Goal: Transaction & Acquisition: Purchase product/service

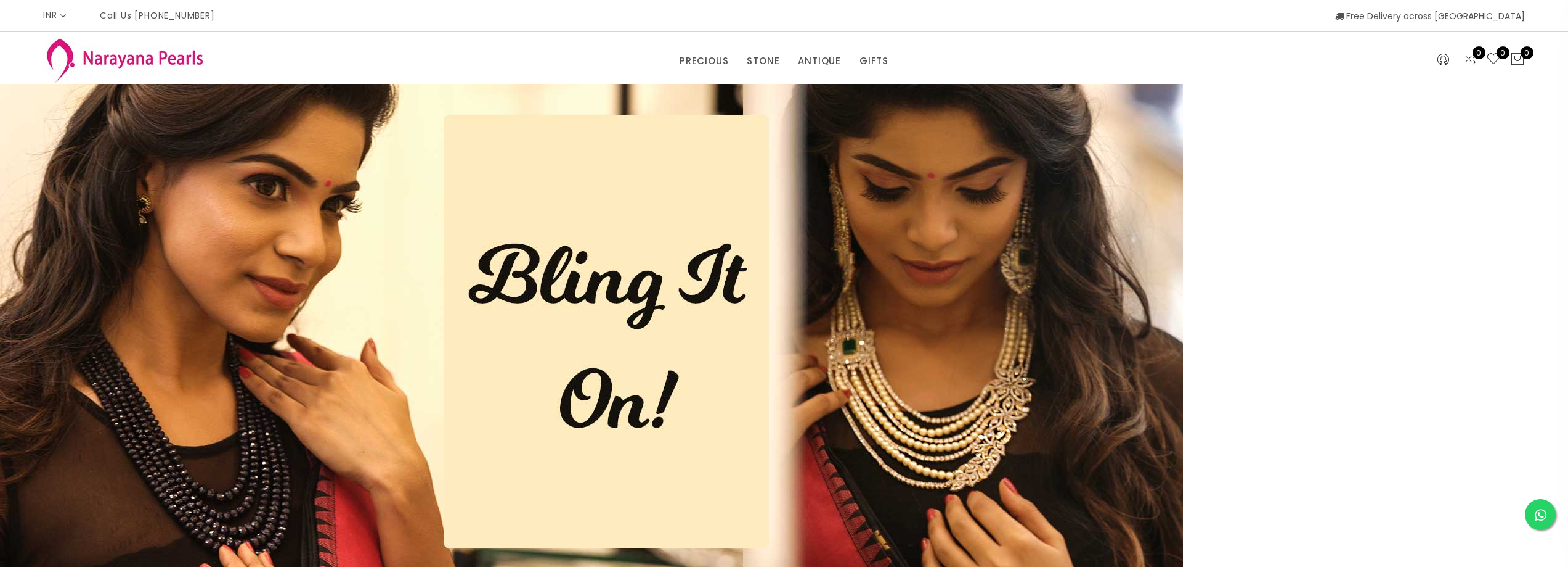
select select "INR"
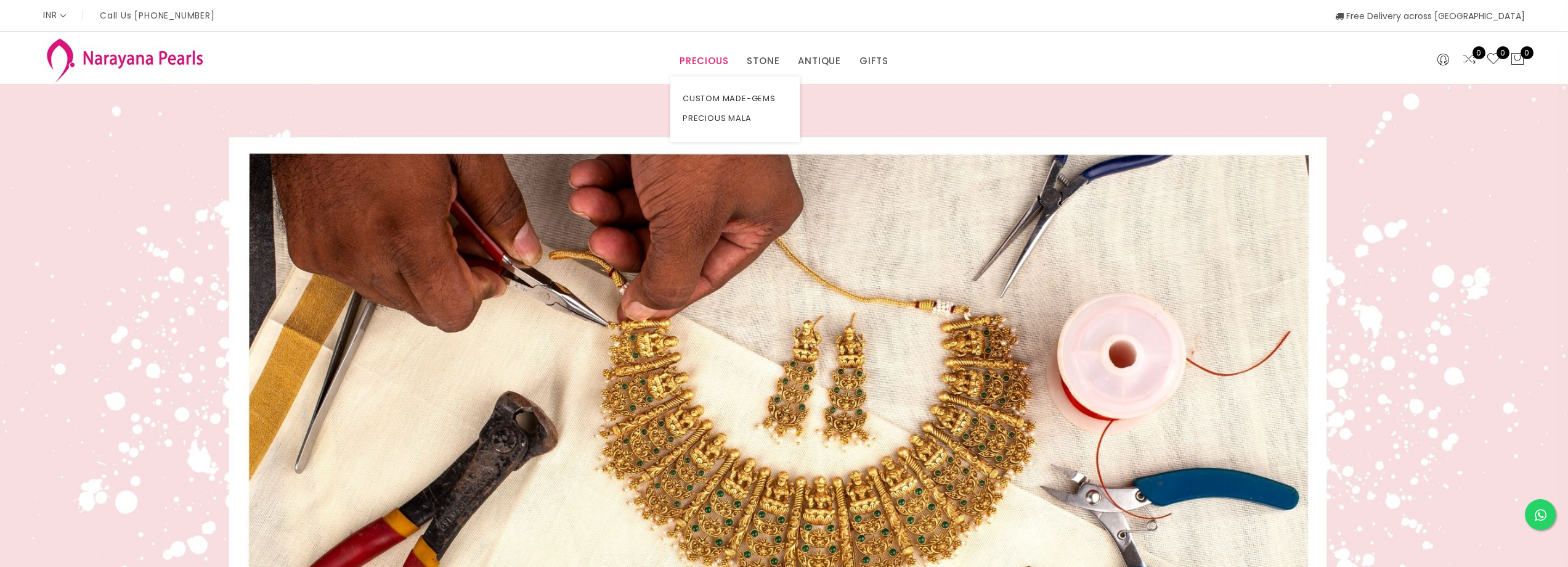
click at [700, 62] on link "PRECIOUS" at bounding box center [704, 61] width 49 height 19
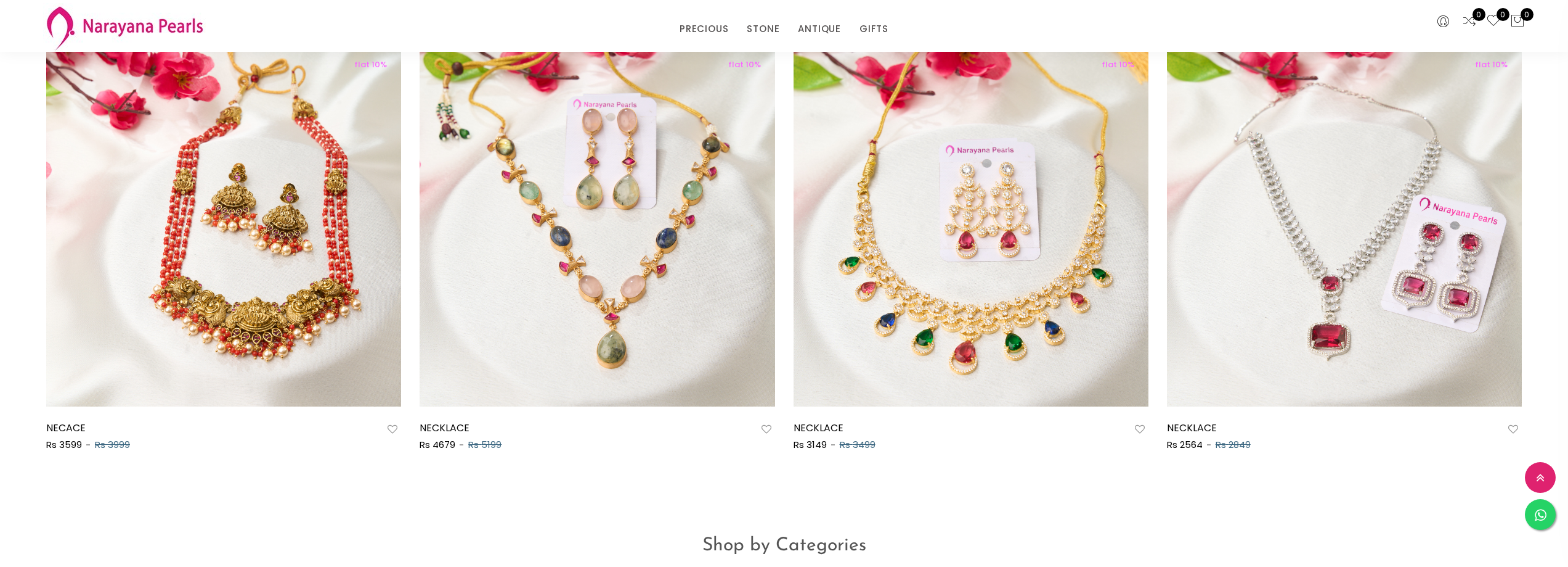
scroll to position [1603, 0]
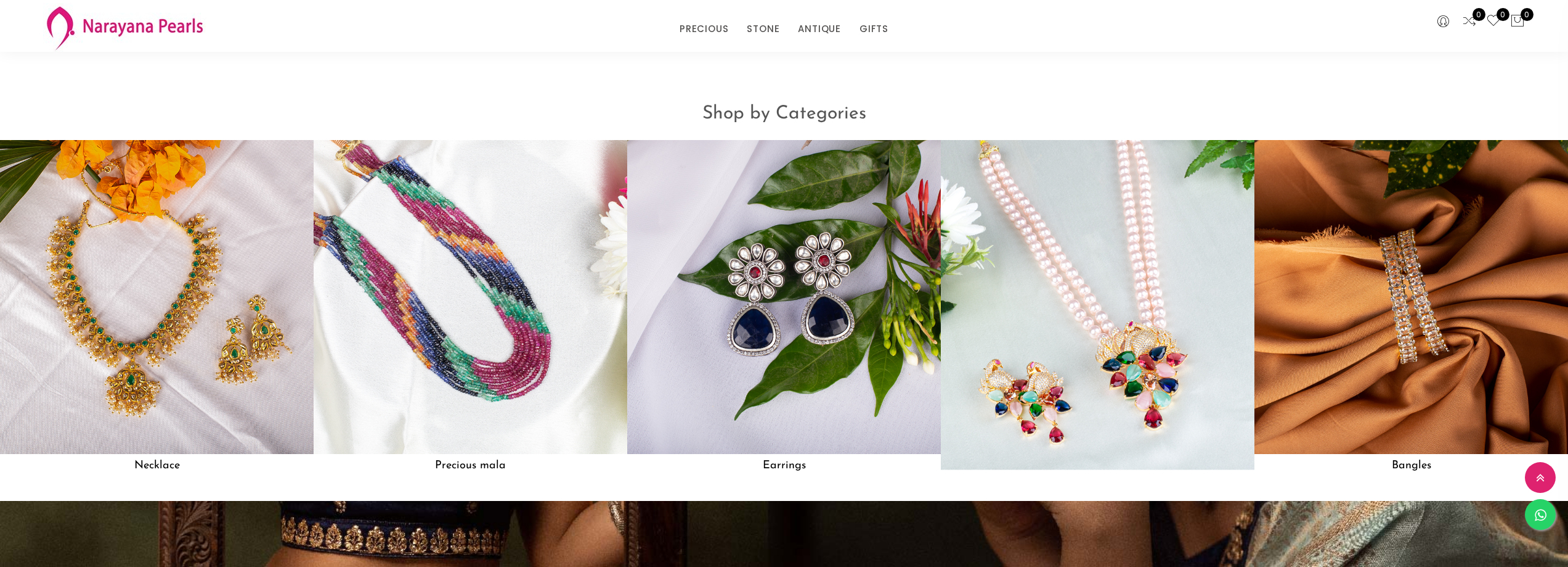
click at [1132, 318] on img at bounding box center [1098, 297] width 345 height 345
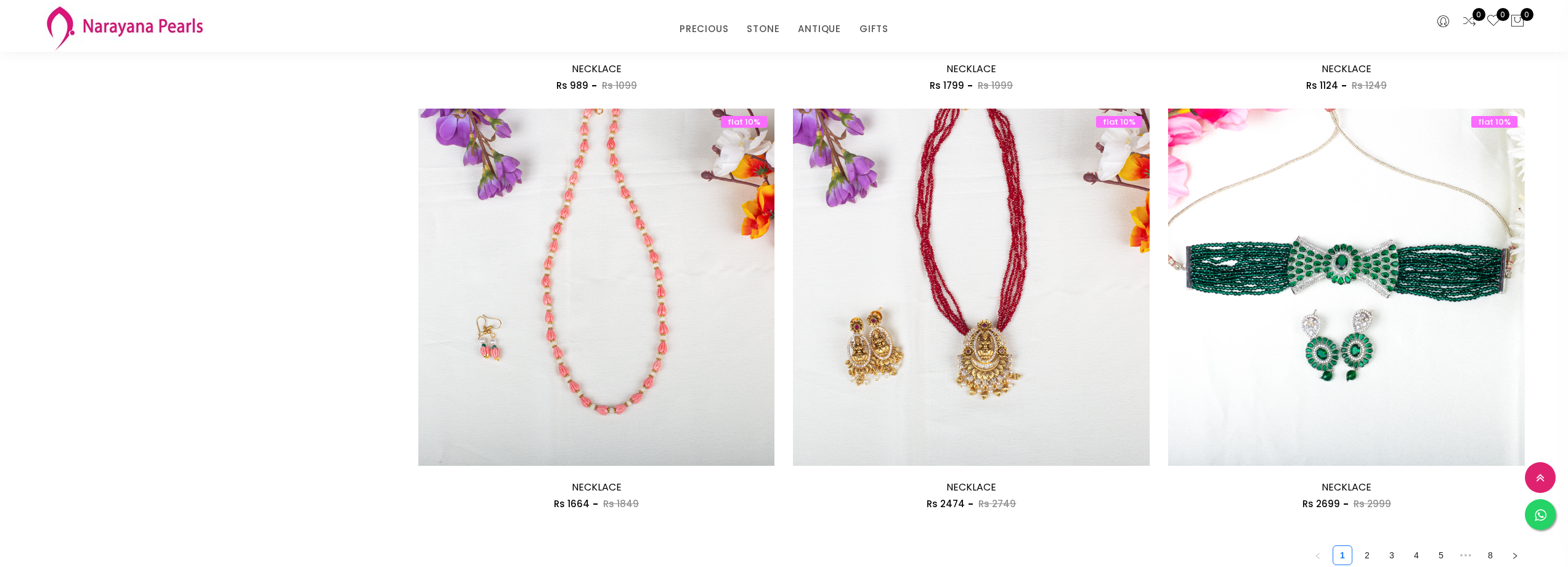
scroll to position [2937, 0]
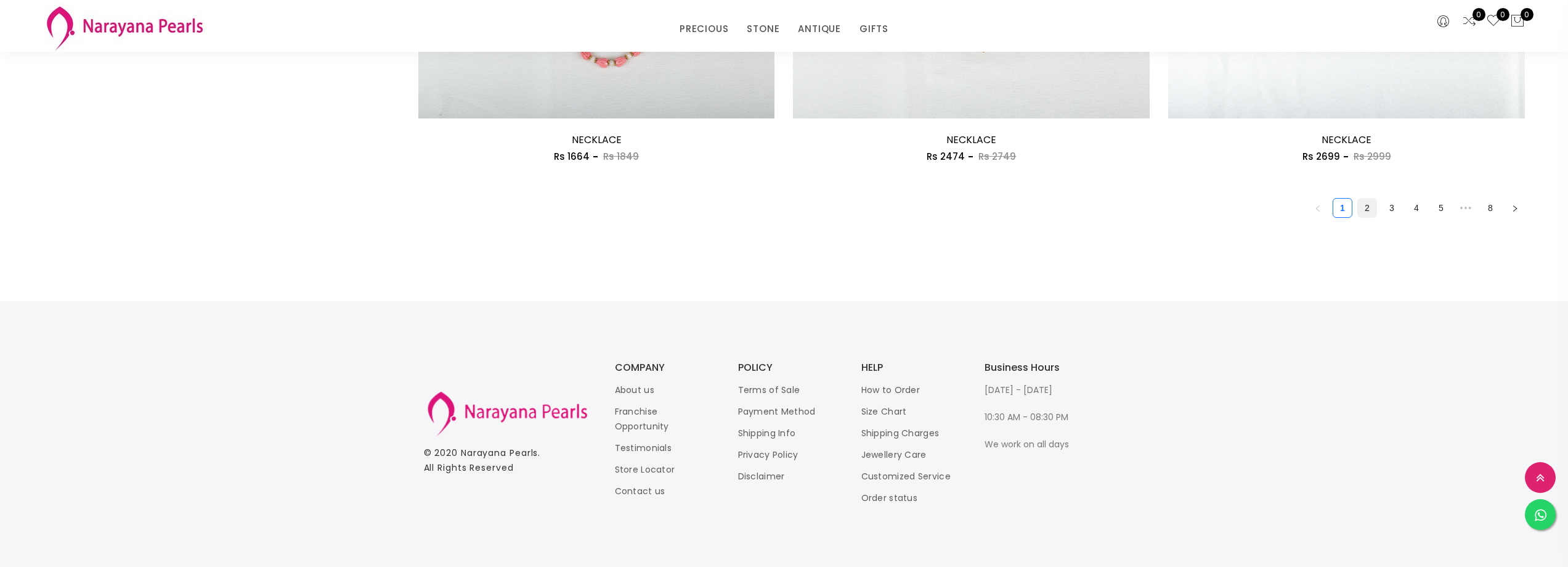
click at [1369, 210] on link "2" at bounding box center [1368, 207] width 19 height 19
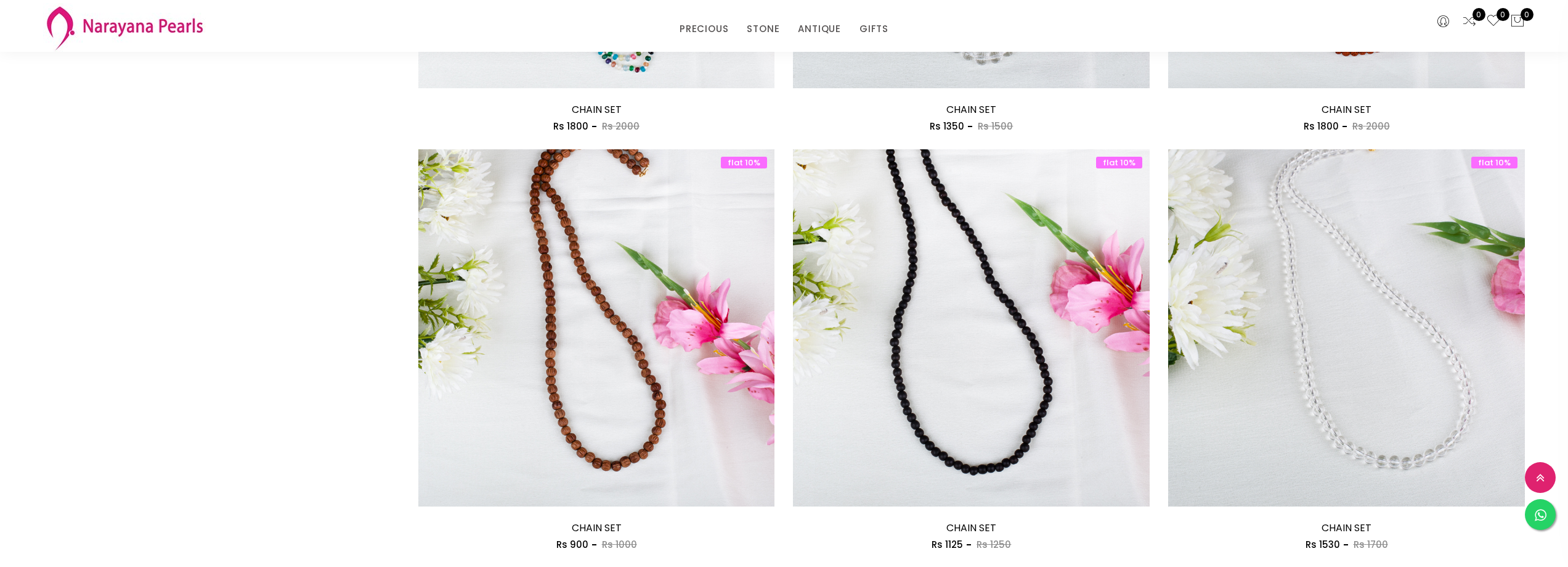
scroll to position [2623, 0]
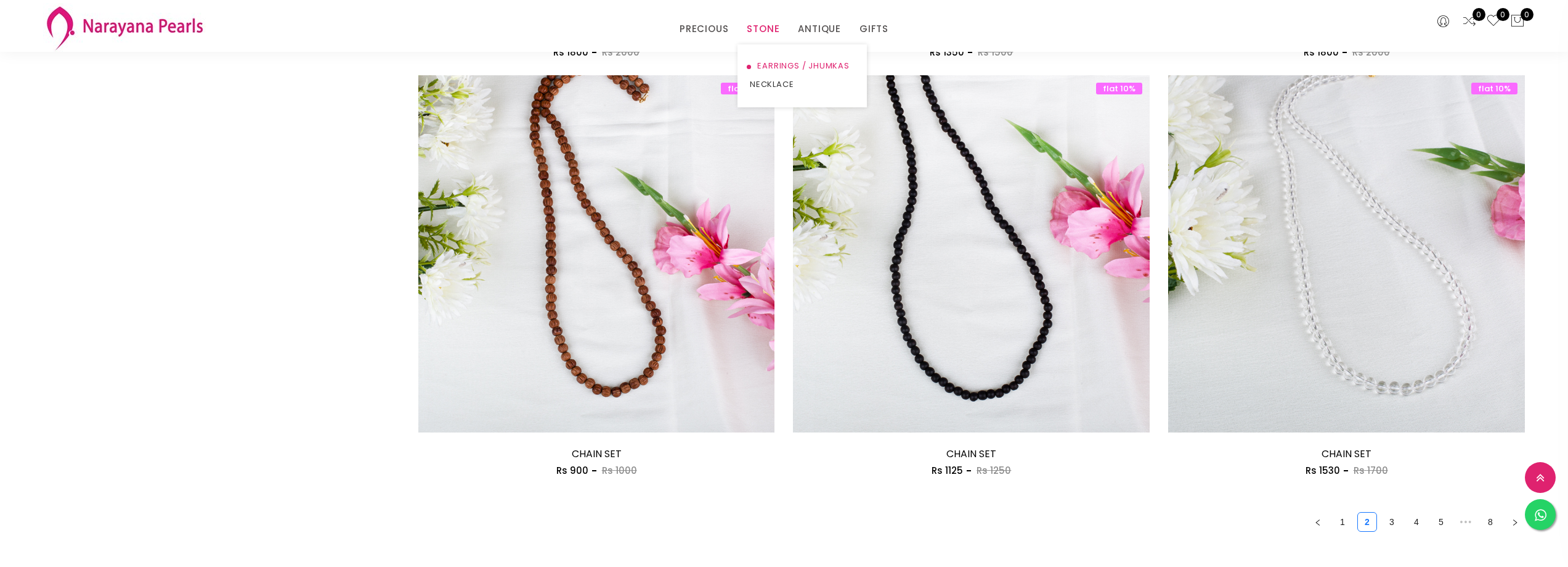
click at [769, 66] on link "EARRINGS / JHUMKAS" at bounding box center [802, 66] width 105 height 19
